Goal: Complete application form

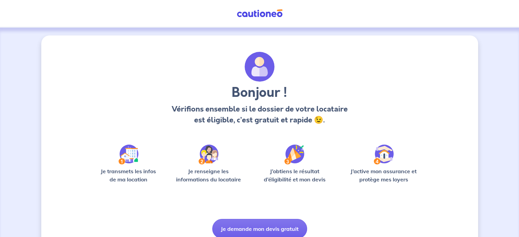
scroll to position [29, 0]
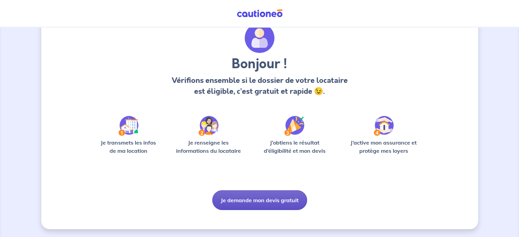
click at [265, 200] on button "Je demande mon devis gratuit" at bounding box center [259, 201] width 95 height 20
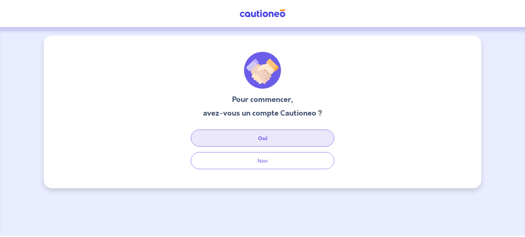
click at [263, 135] on button "Oui" at bounding box center [262, 138] width 143 height 17
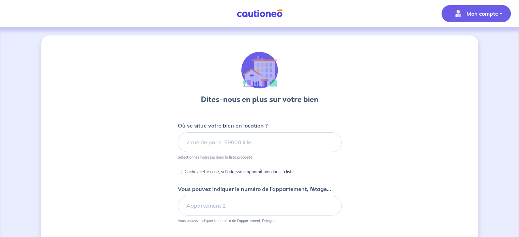
click at [471, 9] on span "Mon compte" at bounding box center [474, 13] width 48 height 11
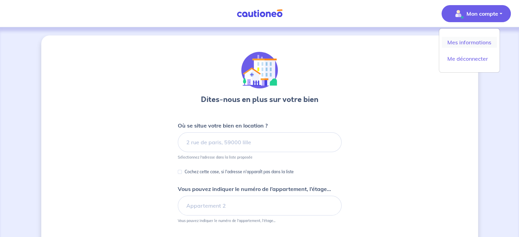
click at [457, 43] on link "Mes informations" at bounding box center [469, 42] width 55 height 11
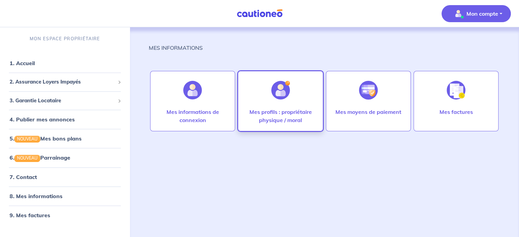
click at [282, 88] on img at bounding box center [280, 90] width 19 height 19
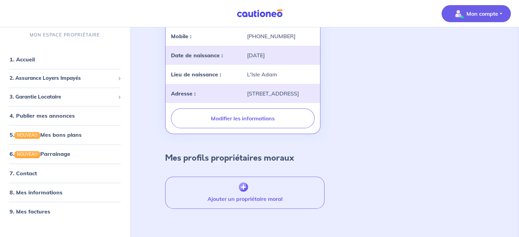
scroll to position [144, 0]
click at [37, 80] on div "2. Assurance Loyers Impayés" at bounding box center [65, 78] width 124 height 13
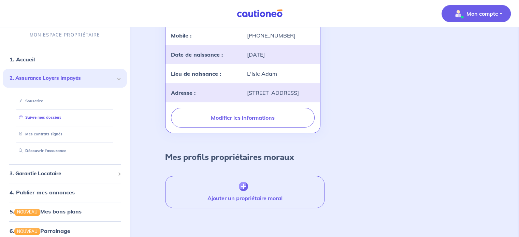
click at [52, 118] on link "Suivre mes dossiers" at bounding box center [38, 117] width 45 height 5
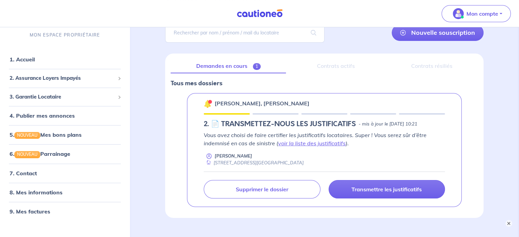
scroll to position [97, 0]
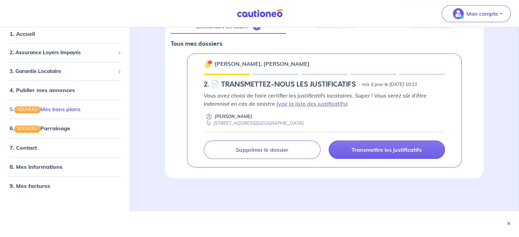
click at [60, 107] on link "5. NOUVEAU Mes bons plans" at bounding box center [45, 109] width 71 height 7
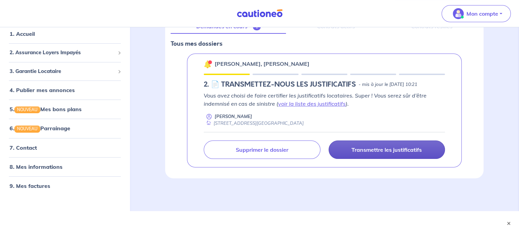
click at [415, 147] on p "Transmettre les justificatifs" at bounding box center [387, 150] width 70 height 7
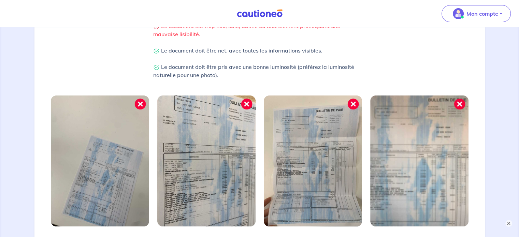
scroll to position [170, 0]
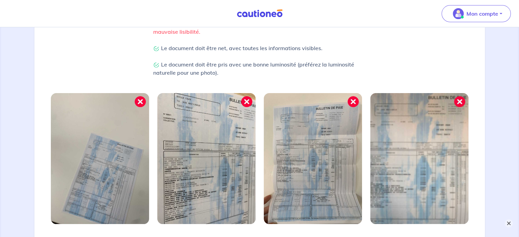
click at [508, 223] on button "×" at bounding box center [509, 224] width 8 height 8
click at [141, 98] on img at bounding box center [100, 158] width 98 height 131
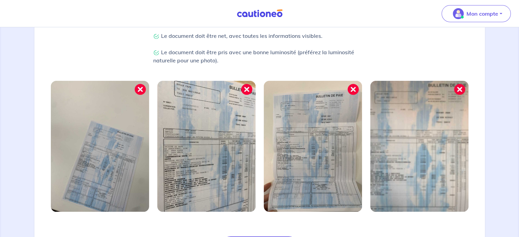
scroll to position [251, 0]
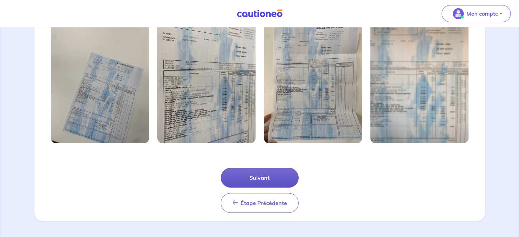
click at [260, 170] on button "Suivant" at bounding box center [260, 178] width 78 height 20
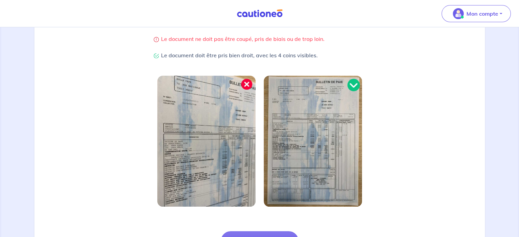
scroll to position [219, 0]
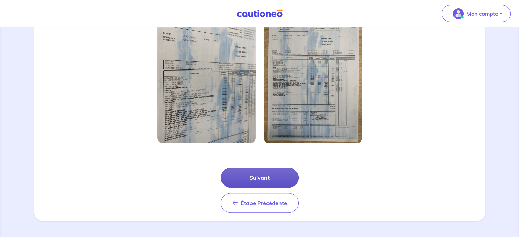
click at [264, 173] on button "Suivant" at bounding box center [260, 178] width 78 height 20
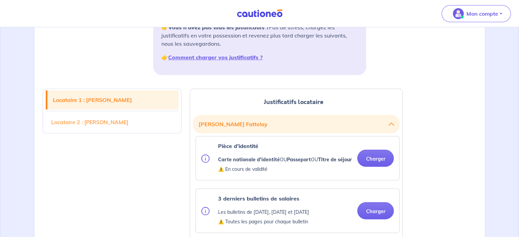
scroll to position [137, 0]
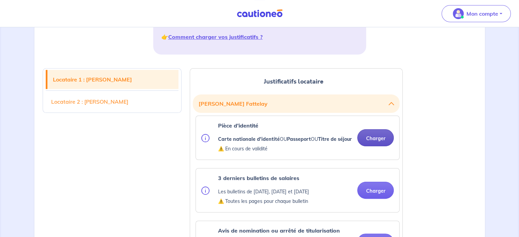
click at [376, 139] on button "Charger" at bounding box center [376, 137] width 37 height 17
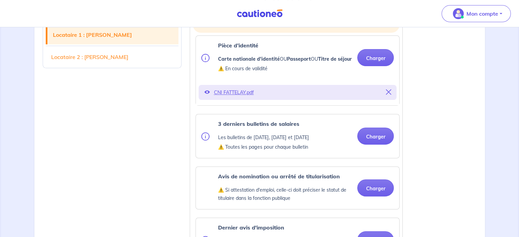
scroll to position [216, 0]
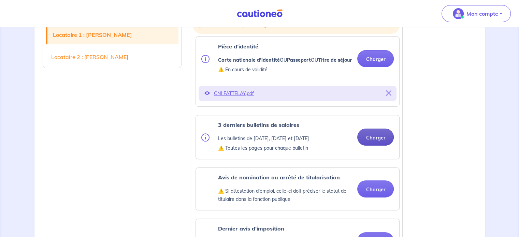
click at [376, 142] on button "Charger" at bounding box center [376, 137] width 37 height 17
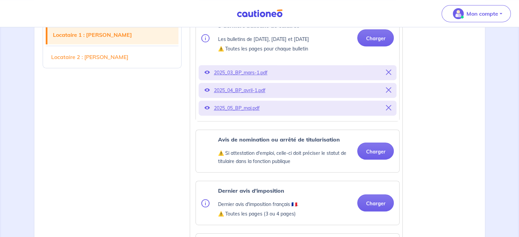
scroll to position [315, 0]
click at [368, 157] on button "Charger" at bounding box center [376, 151] width 37 height 17
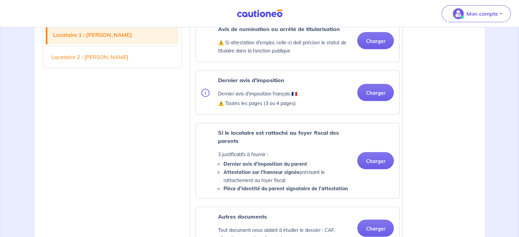
scroll to position [426, 0]
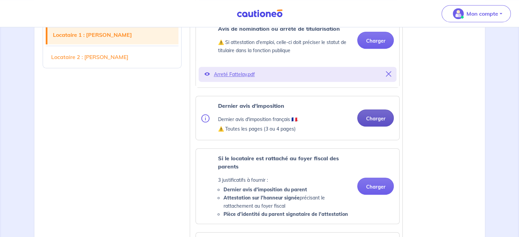
click at [374, 122] on button "Charger" at bounding box center [376, 118] width 37 height 17
click at [382, 127] on button "Charger" at bounding box center [376, 118] width 37 height 17
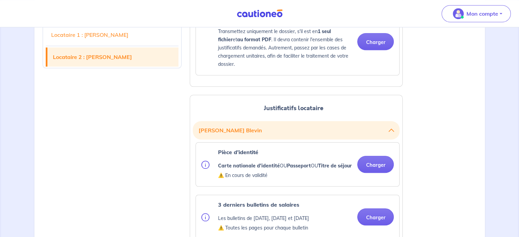
scroll to position [747, 0]
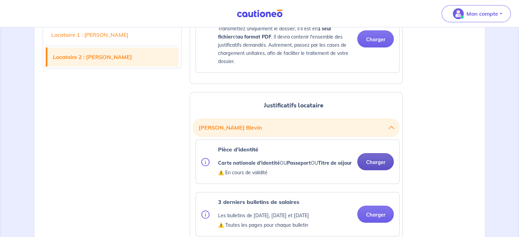
click at [378, 169] on button "Charger" at bounding box center [376, 161] width 37 height 17
click at [375, 170] on button "Charger" at bounding box center [376, 161] width 37 height 17
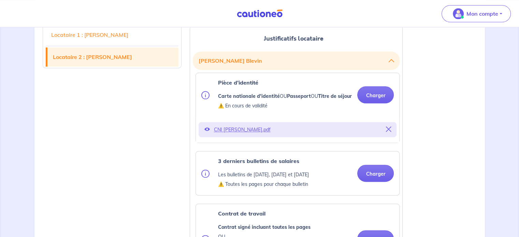
scroll to position [847, 0]
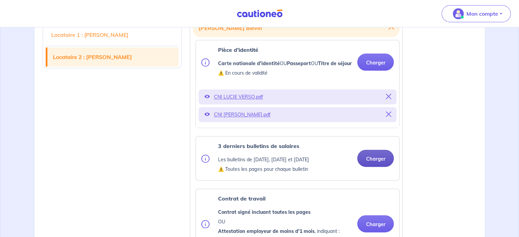
click at [372, 167] on button "Charger" at bounding box center [376, 158] width 37 height 17
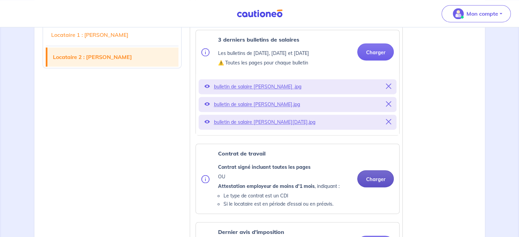
click at [378, 187] on button "Charger" at bounding box center [376, 178] width 37 height 17
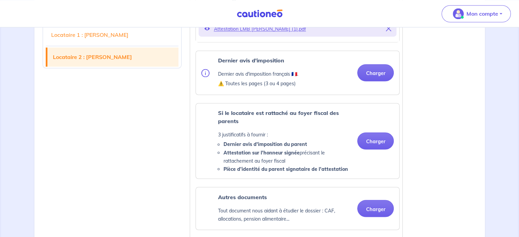
scroll to position [1170, 0]
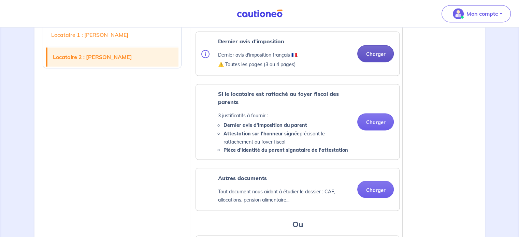
click at [378, 62] on button "Charger" at bounding box center [376, 53] width 37 height 17
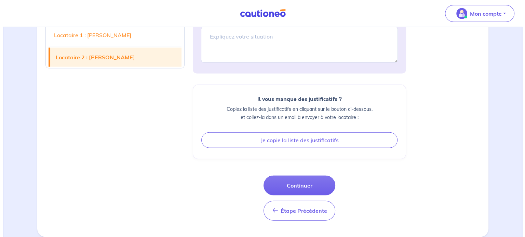
scroll to position [1561, 0]
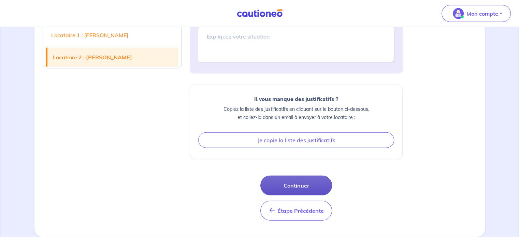
click at [308, 188] on button "Continuer" at bounding box center [297, 186] width 72 height 20
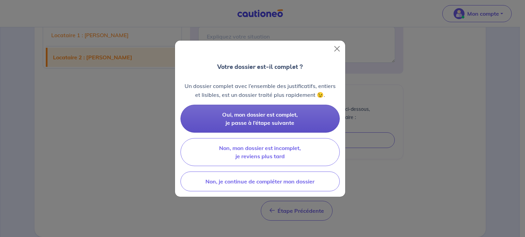
click at [287, 109] on button "Oui, mon dossier est complet, je passe à l’étape suivante" at bounding box center [259, 119] width 159 height 28
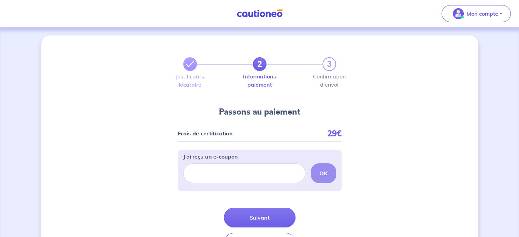
scroll to position [48, 0]
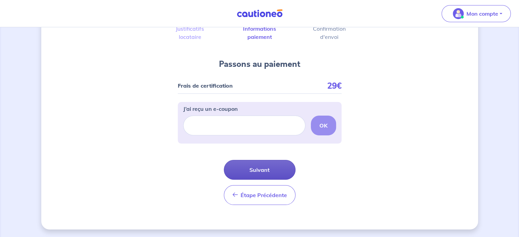
click at [279, 164] on button "Suivant" at bounding box center [260, 170] width 72 height 20
